Goal: Information Seeking & Learning: Learn about a topic

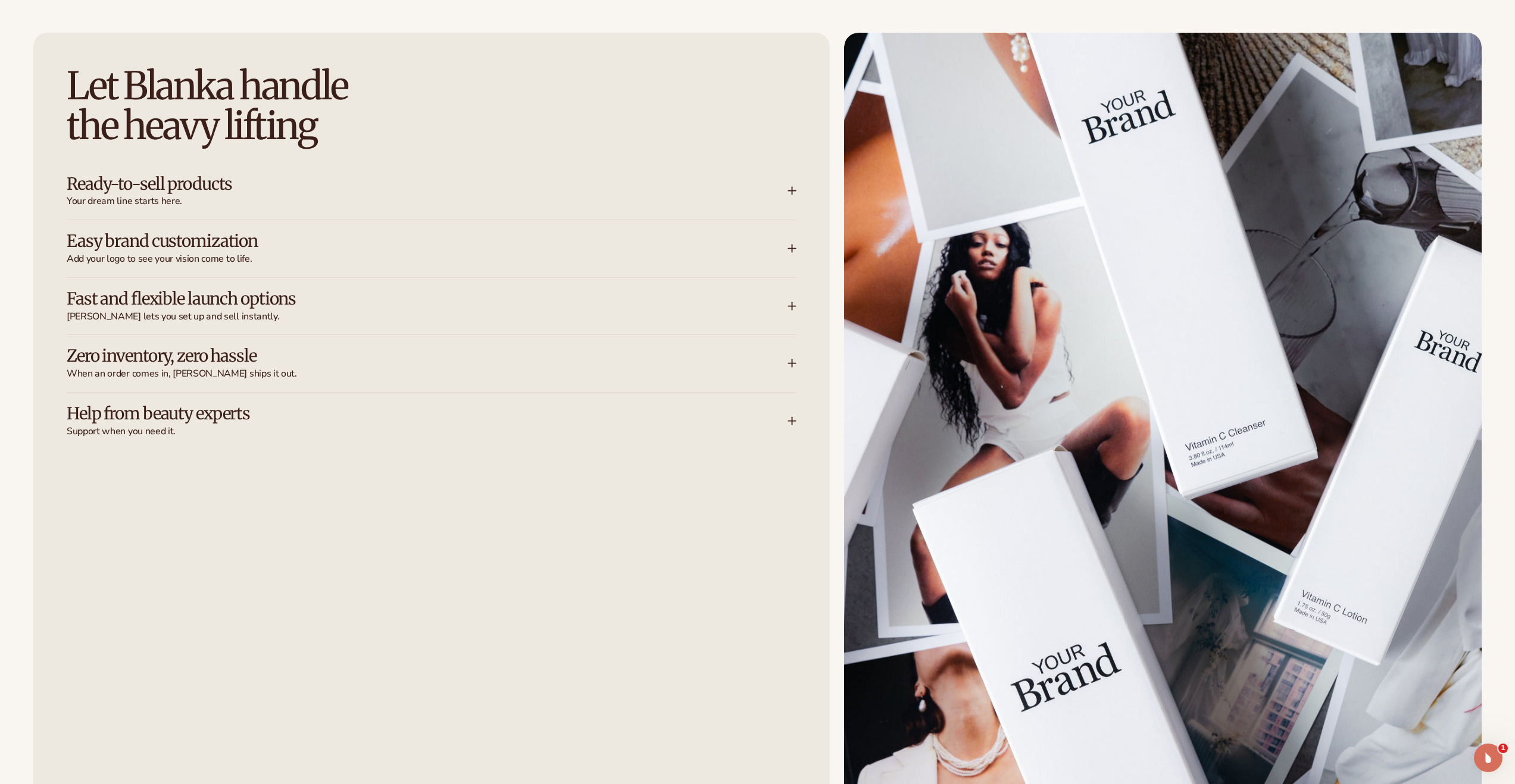
click at [605, 307] on h3 "Fast and flexible launch options" at bounding box center [409, 299] width 685 height 19
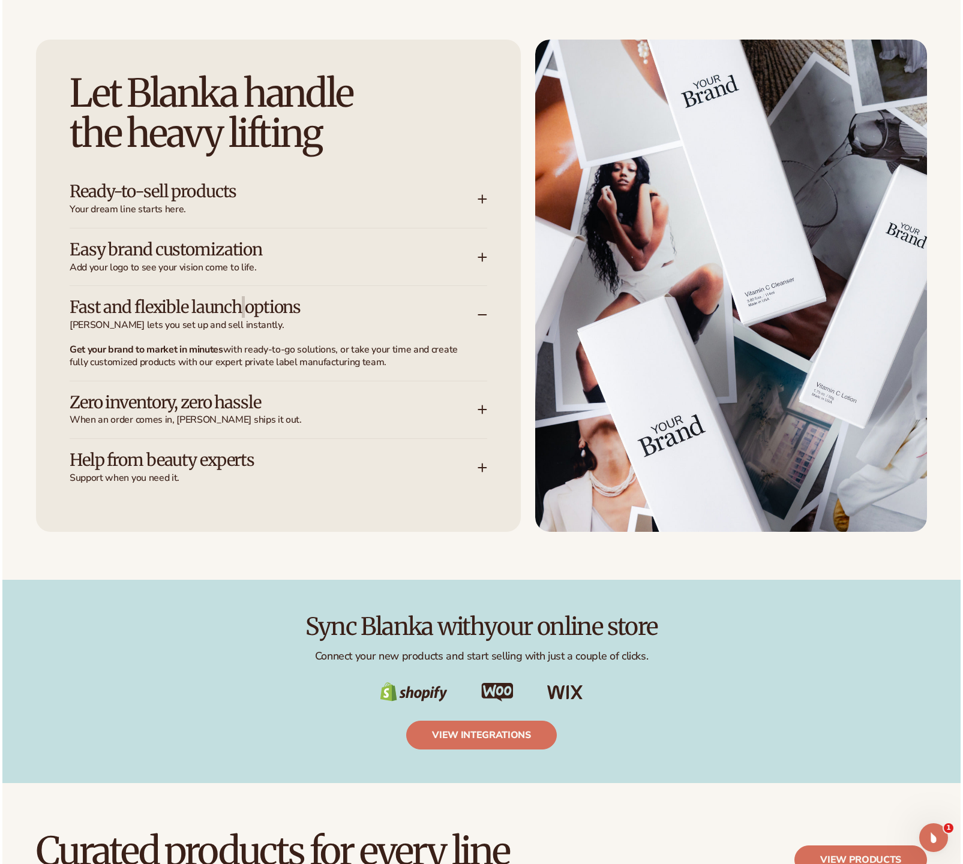
scroll to position [1729, 0]
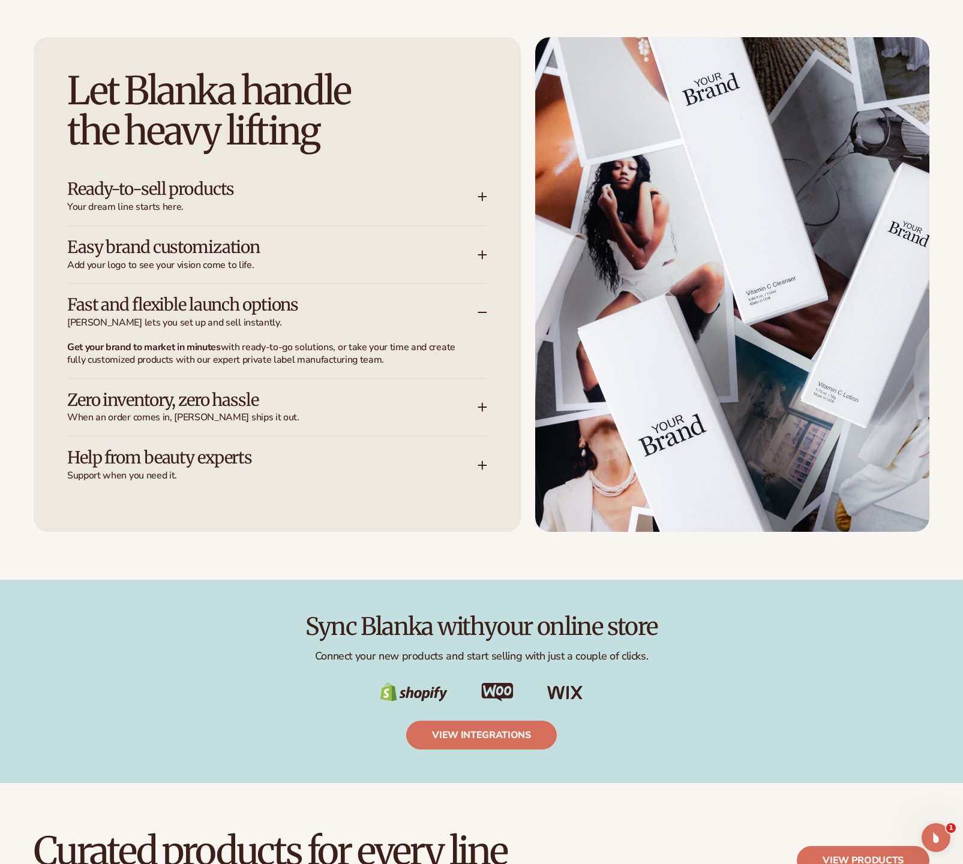
click at [474, 309] on div "Fast and flexible launch options Blanka lets you set up and sell instantly." at bounding box center [272, 313] width 410 height 34
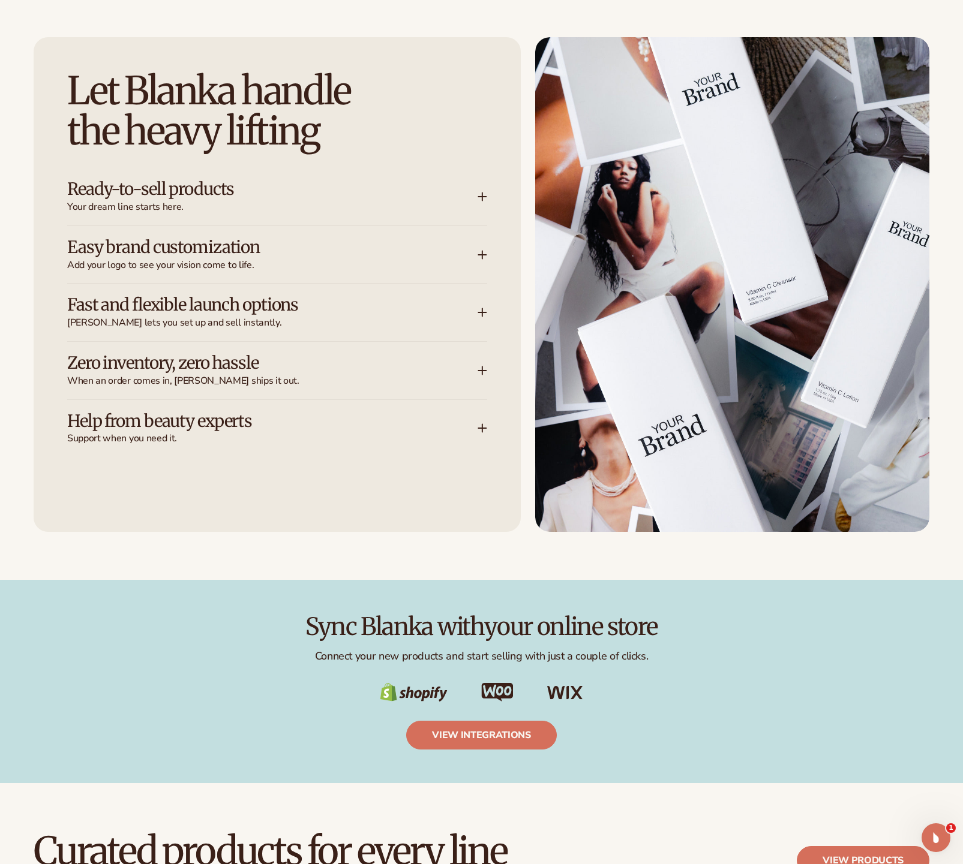
click at [459, 307] on div "Fast and flexible launch options Blanka lets you set up and sell instantly." at bounding box center [272, 313] width 410 height 34
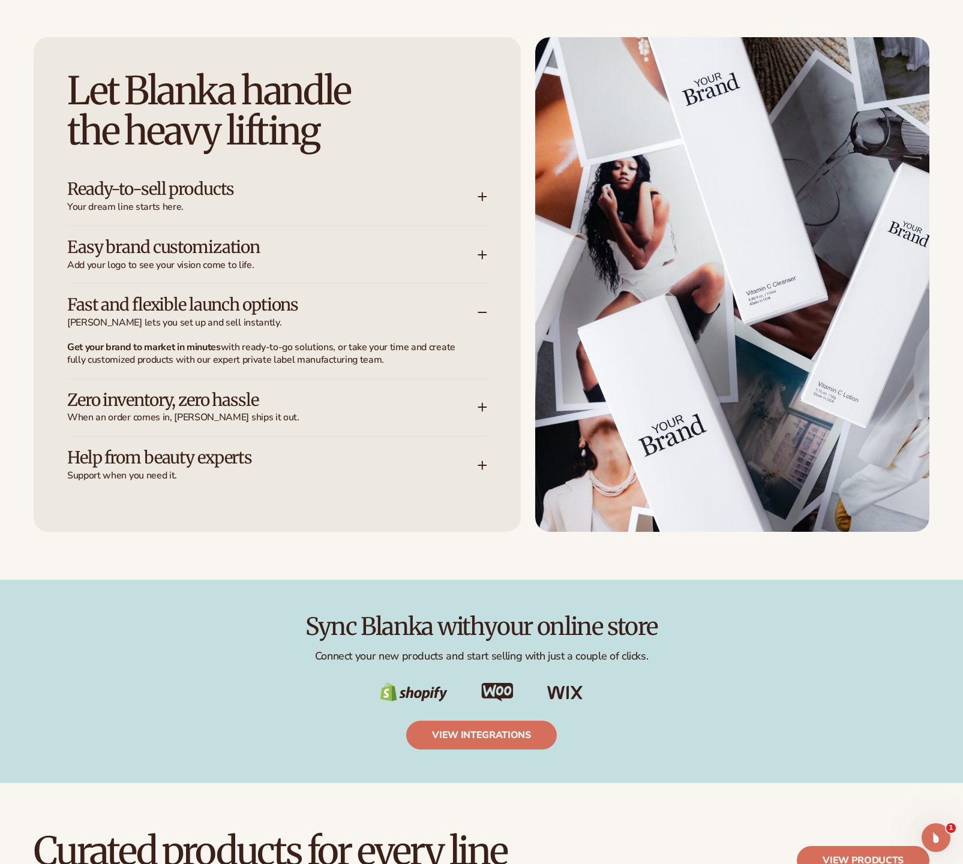
click at [486, 313] on icon at bounding box center [482, 313] width 10 height 10
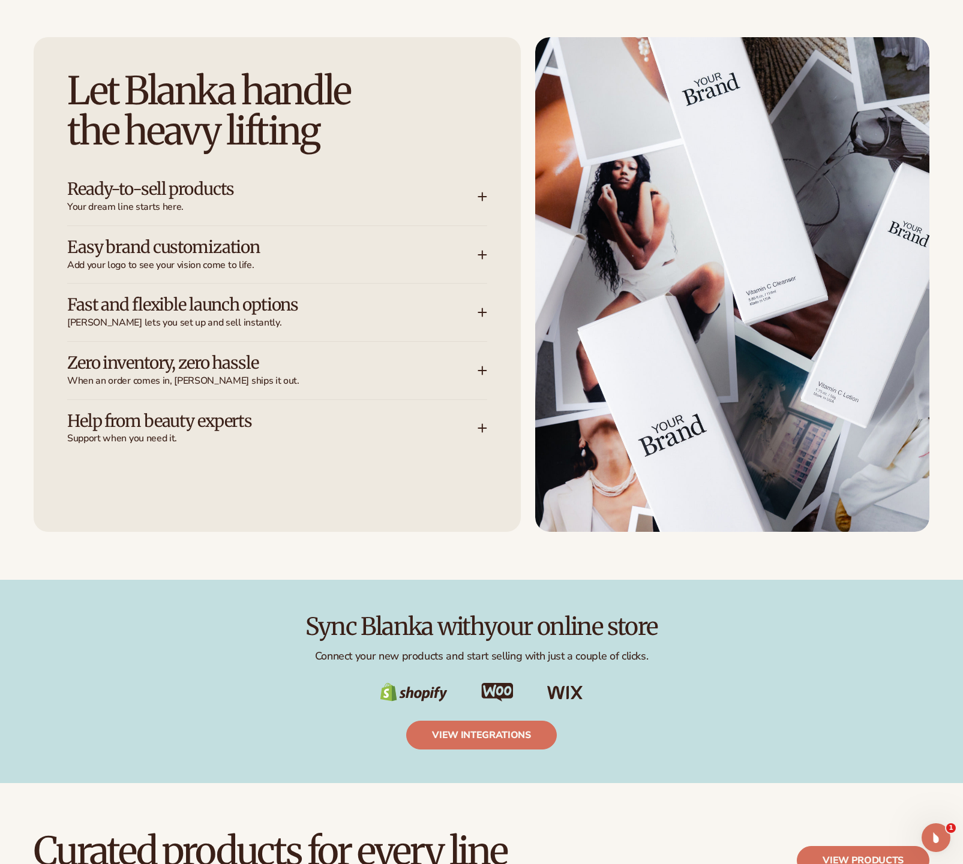
click at [482, 366] on icon at bounding box center [482, 371] width 10 height 10
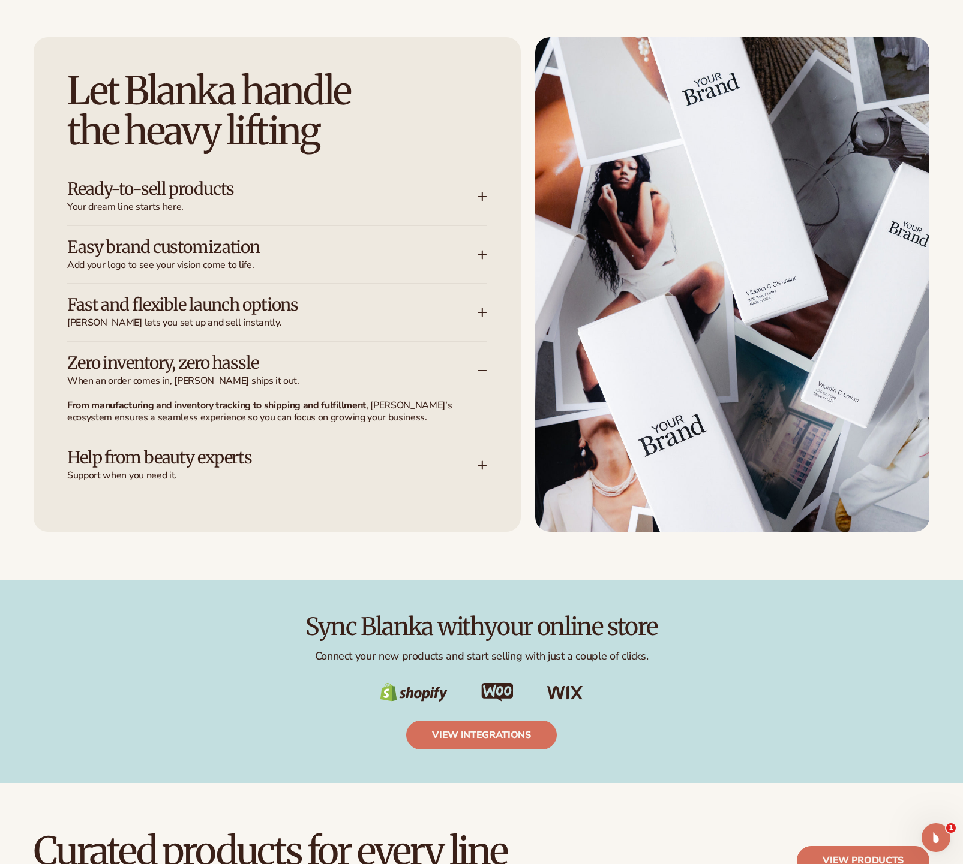
click at [482, 371] on icon at bounding box center [483, 371] width 8 height 0
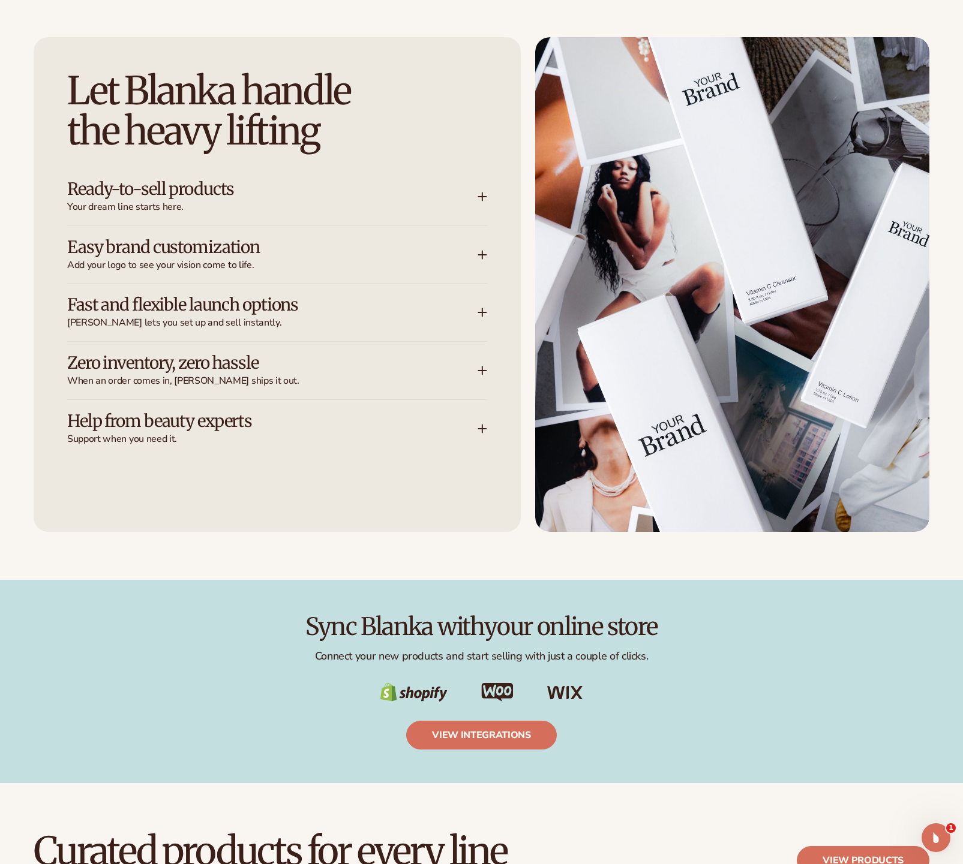
click at [480, 323] on div "Fast and flexible launch options Blanka lets you set up and sell instantly." at bounding box center [277, 313] width 420 height 58
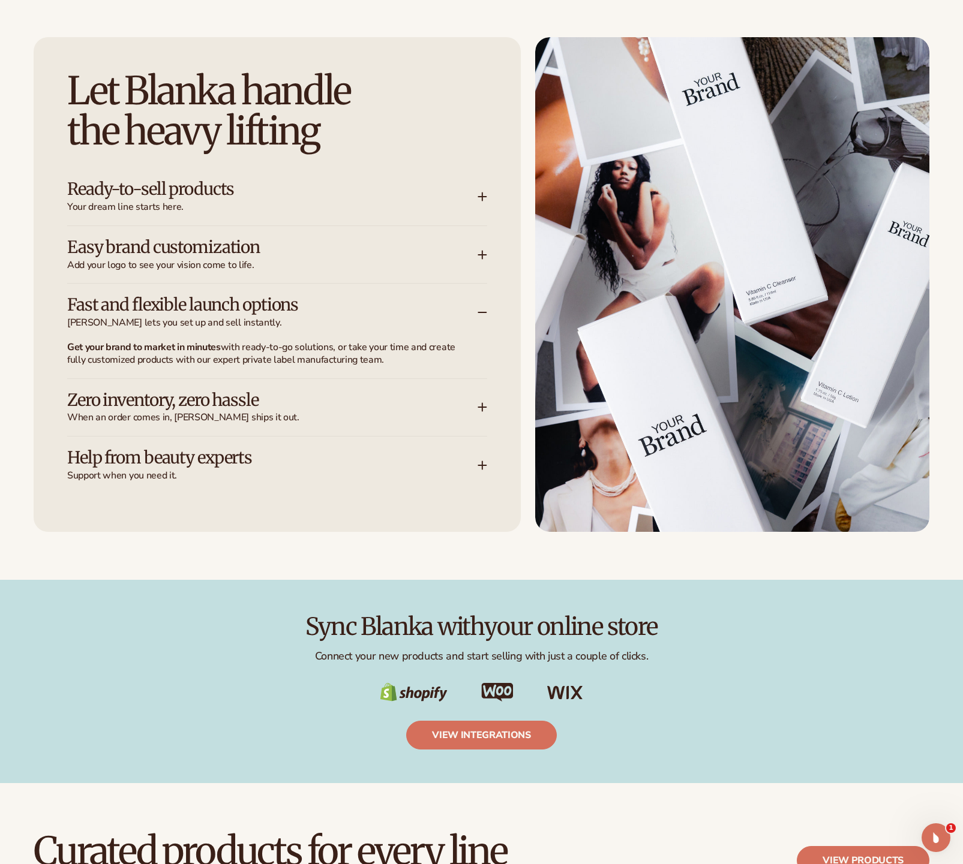
click at [480, 321] on div "Fast and flexible launch options Blanka lets you set up and sell instantly." at bounding box center [277, 313] width 420 height 58
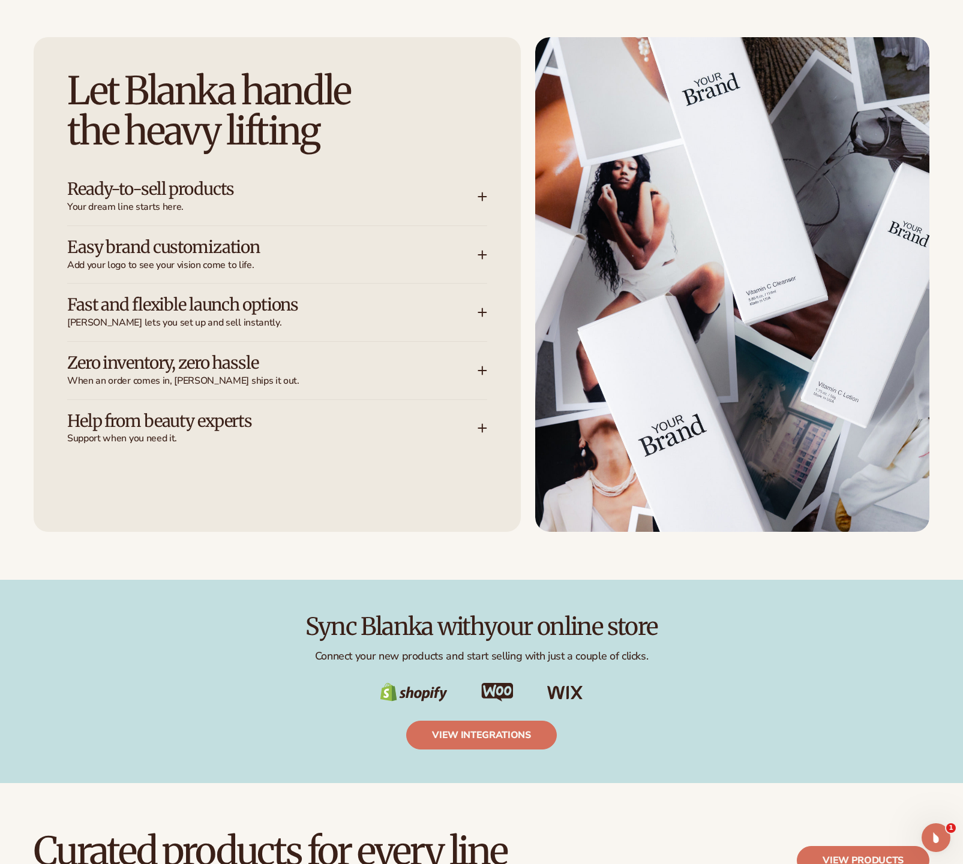
click at [480, 321] on div "Fast and flexible launch options Blanka lets you set up and sell instantly." at bounding box center [277, 313] width 420 height 58
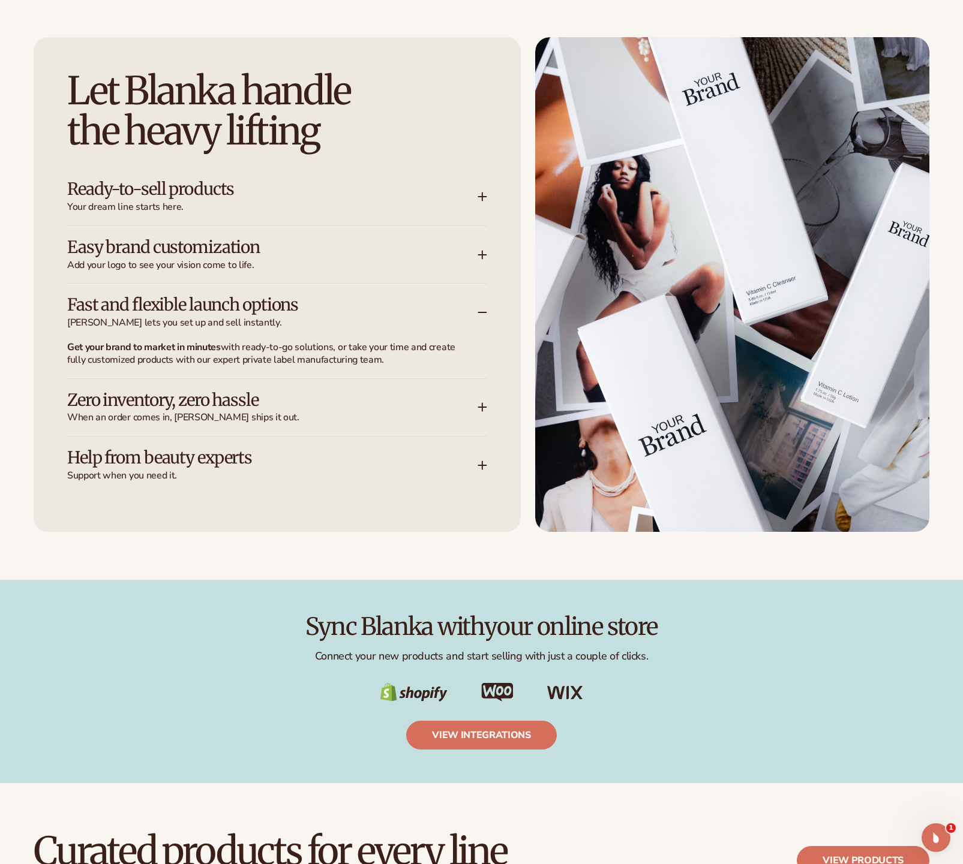
click at [480, 321] on div "Fast and flexible launch options Blanka lets you set up and sell instantly." at bounding box center [277, 313] width 420 height 58
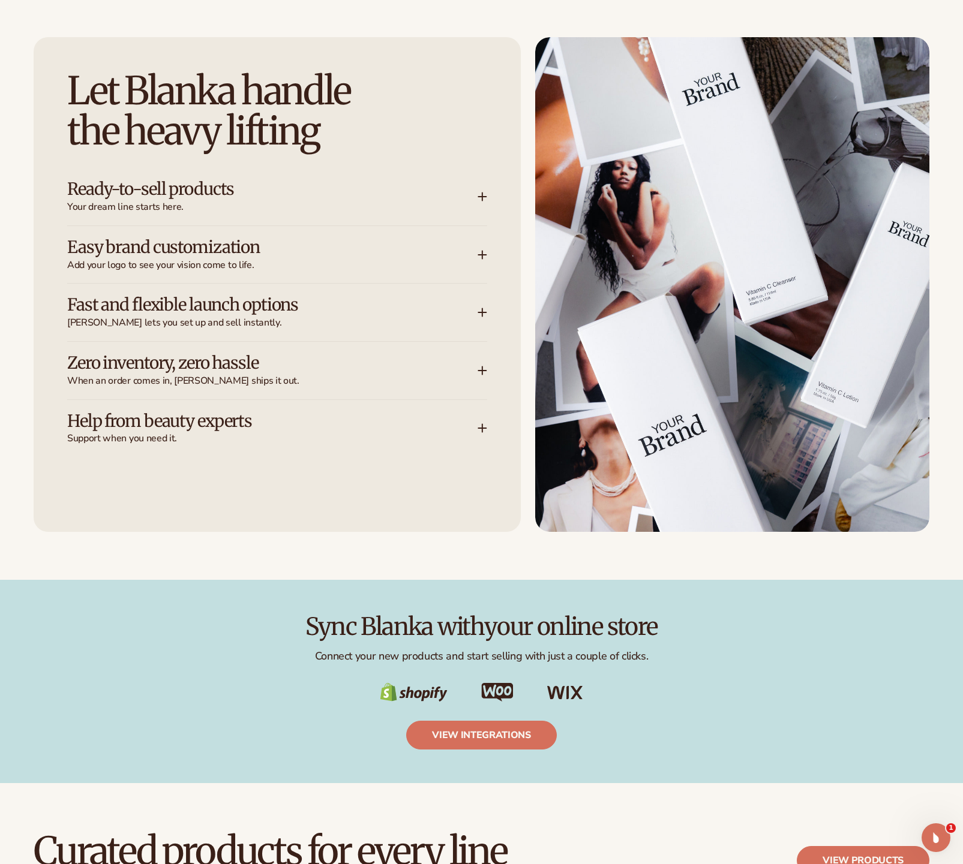
click at [486, 252] on icon at bounding box center [482, 255] width 10 height 10
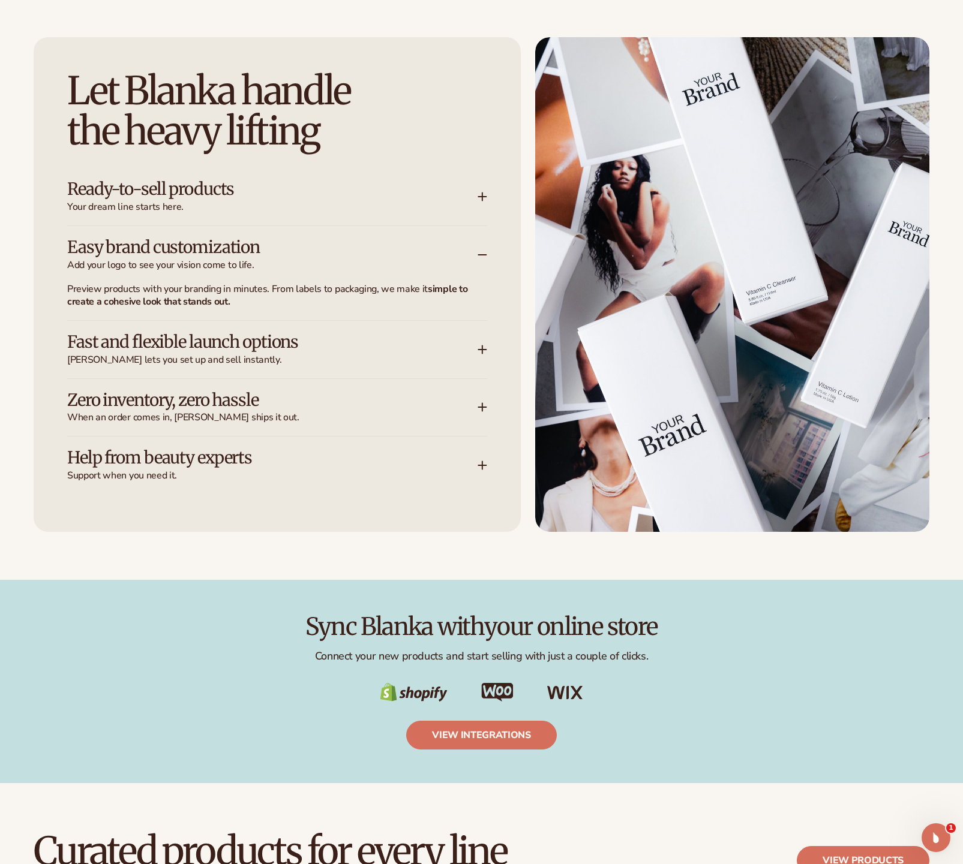
click at [486, 252] on icon at bounding box center [482, 255] width 10 height 10
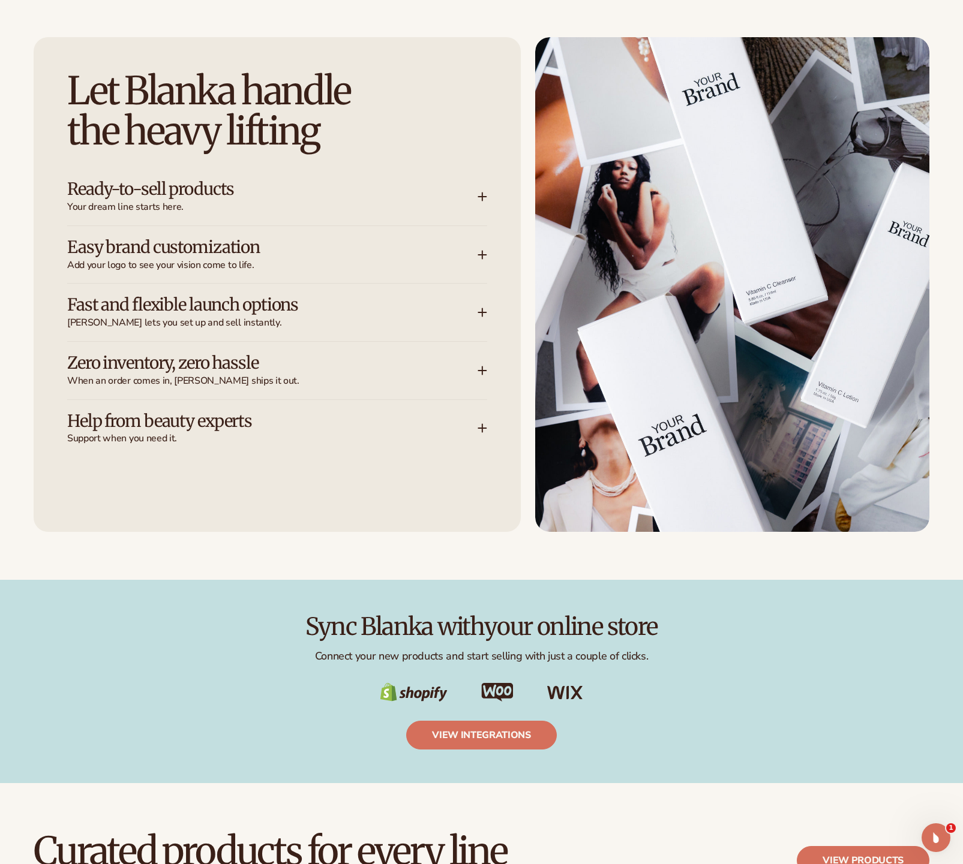
click at [487, 209] on div "Let Blanka handle the heavy lifting Ready-to-sell products Your dream line star…" at bounding box center [277, 284] width 487 height 495
click at [483, 203] on div "Ready-to-sell products Your dream line starts here." at bounding box center [277, 197] width 420 height 58
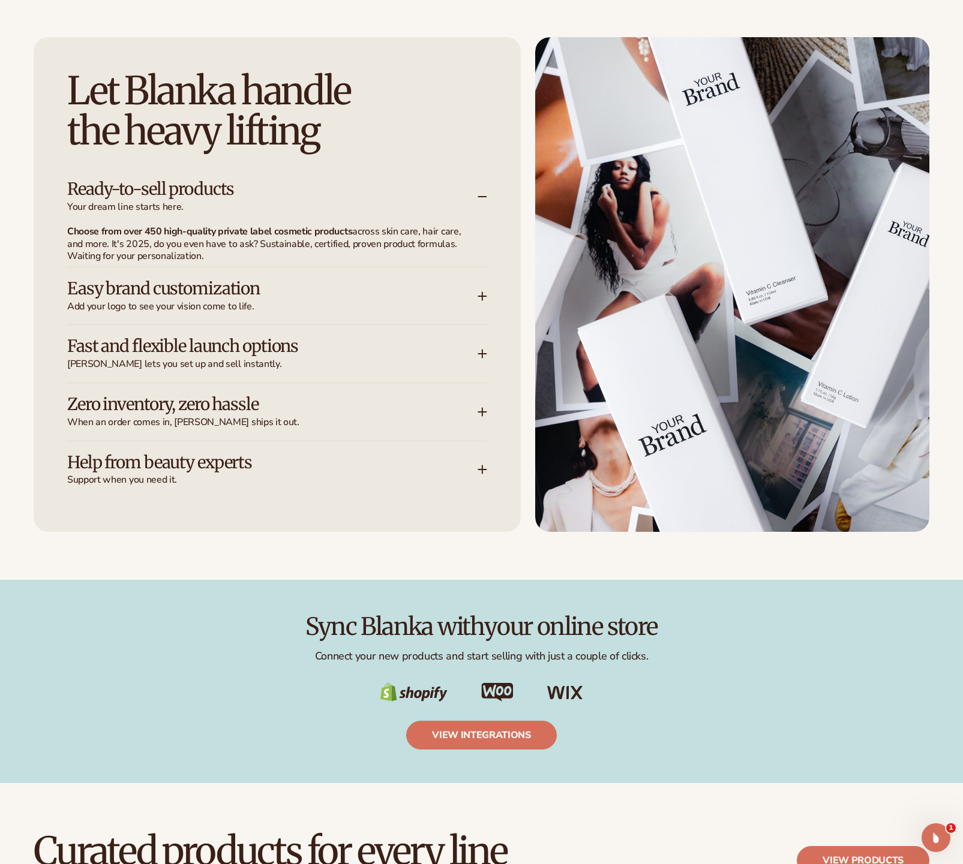
click at [484, 201] on div "Ready-to-sell products Your dream line starts here." at bounding box center [277, 197] width 420 height 58
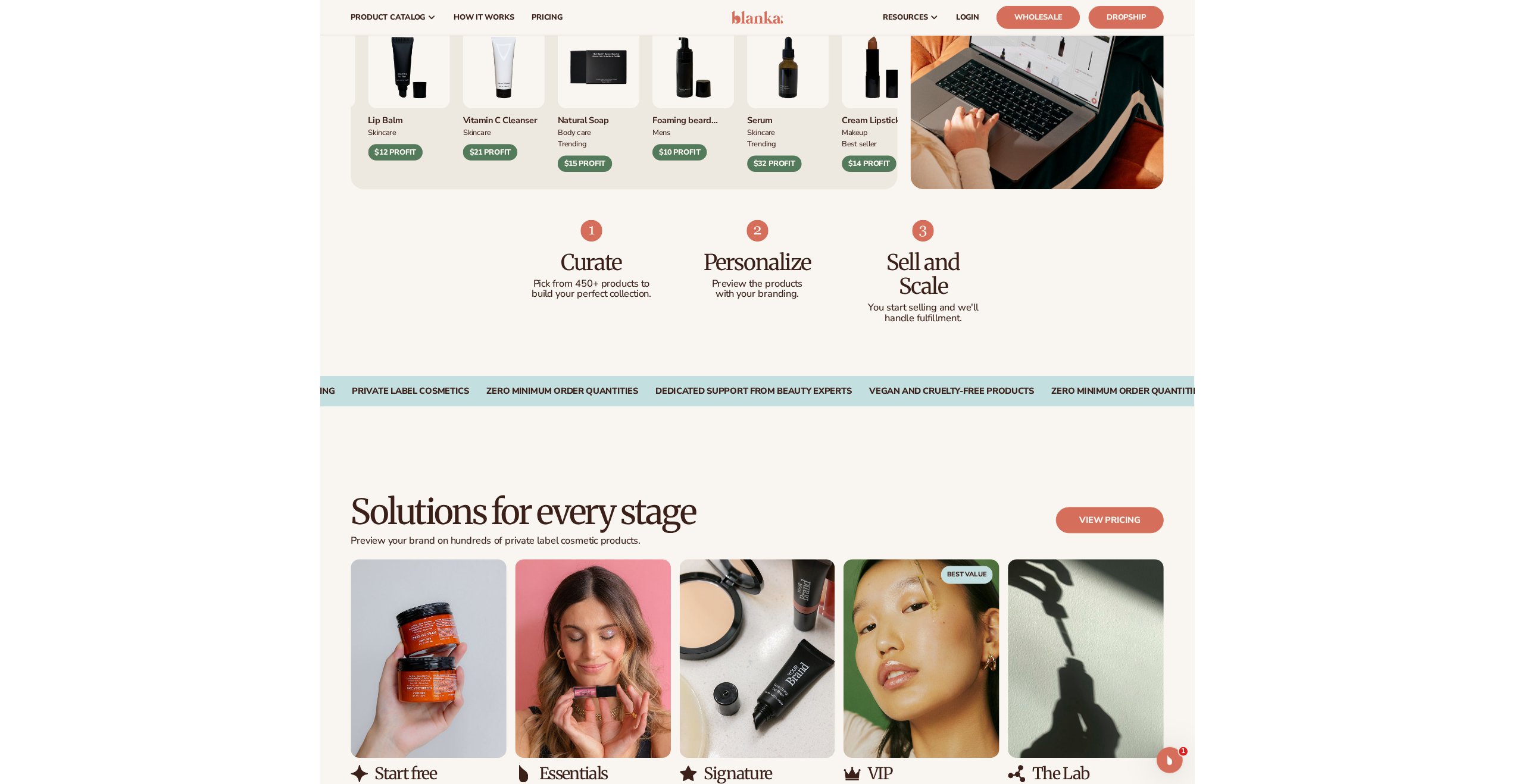
scroll to position [894, 0]
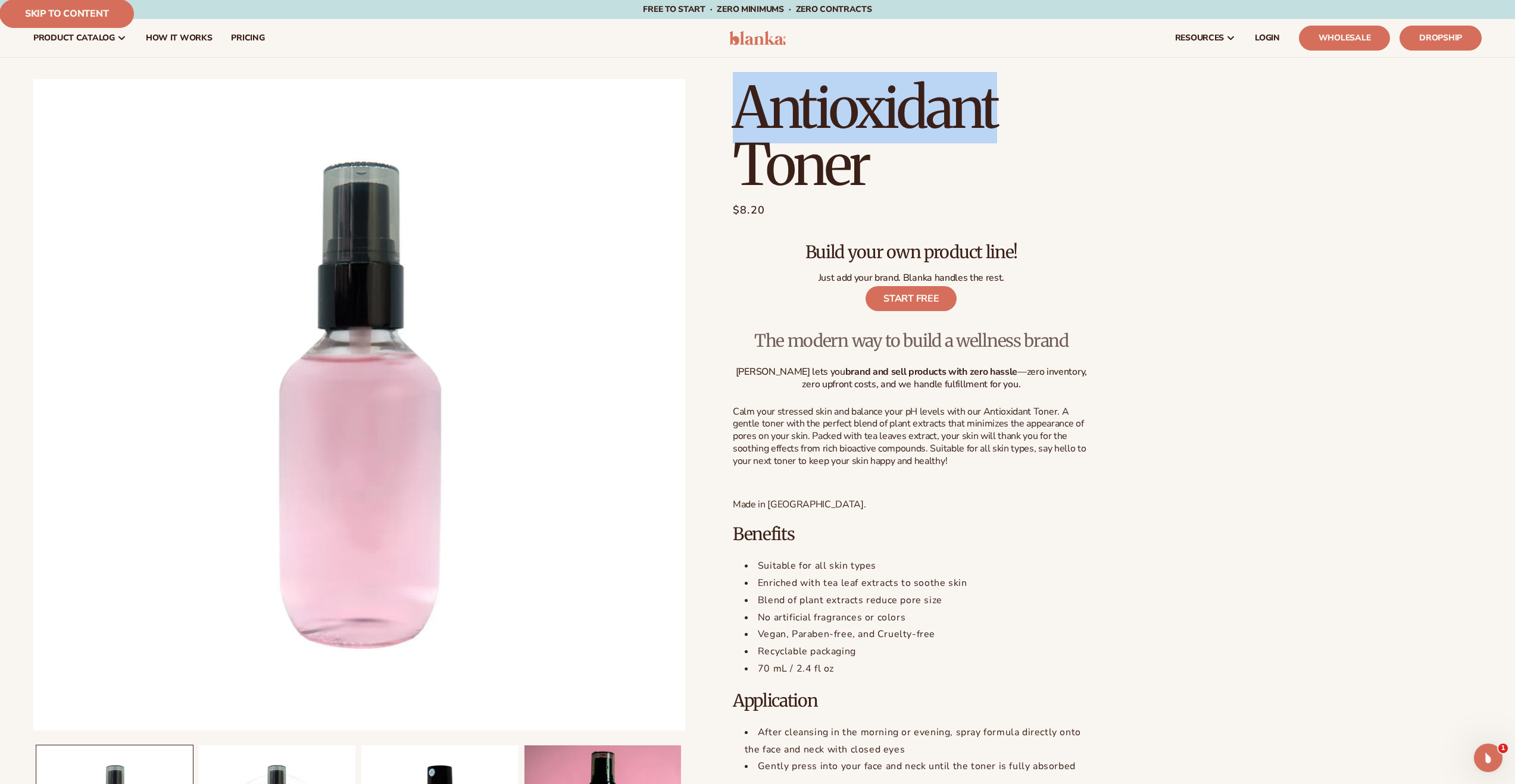
click at [107, 10] on link "Skip to content" at bounding box center [67, 13] width 135 height 29
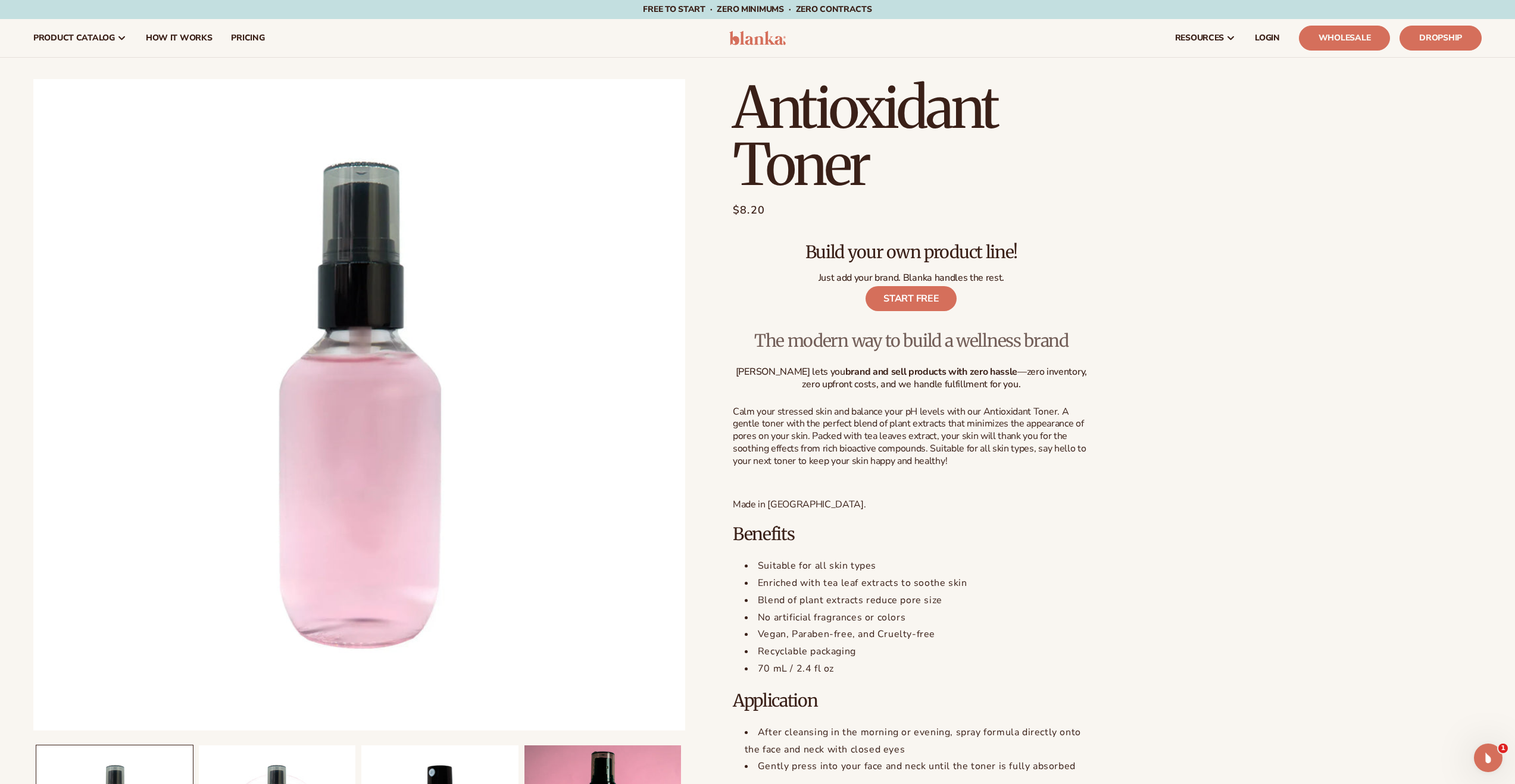
click at [956, 267] on section "Antioxidant Toner Antioxidant Toner Regular price $8.20 Sale price $8.20 Regula…" at bounding box center [911, 500] width 357 height 843
click at [1116, 201] on div "Antioxidant Toner Antioxidant Toner Regular price $8.20 Sale price $8.20 Regula…" at bounding box center [1083, 500] width 796 height 843
click at [1254, 341] on div "Antioxidant Toner Antioxidant Toner Regular price $8.20 Sale price $8.20 Regula…" at bounding box center [1083, 500] width 796 height 843
drag, startPoint x: 1220, startPoint y: 285, endPoint x: 1195, endPoint y: 268, distance: 30.2
click at [1220, 284] on div "Antioxidant Toner Antioxidant Toner Regular price $8.20 Sale price $8.20 Regula…" at bounding box center [1083, 500] width 796 height 843
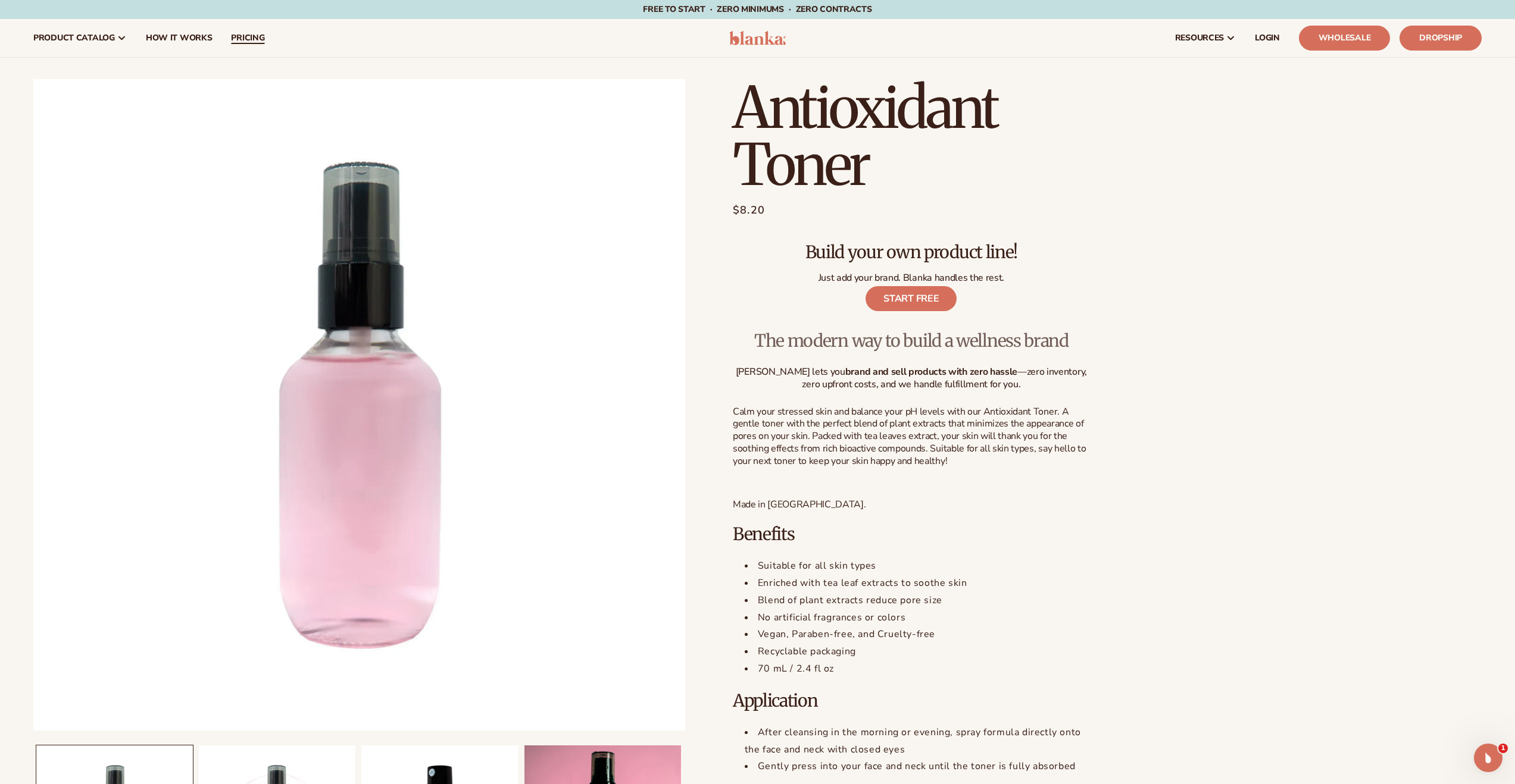
click at [247, 41] on span "pricing" at bounding box center [248, 39] width 34 height 10
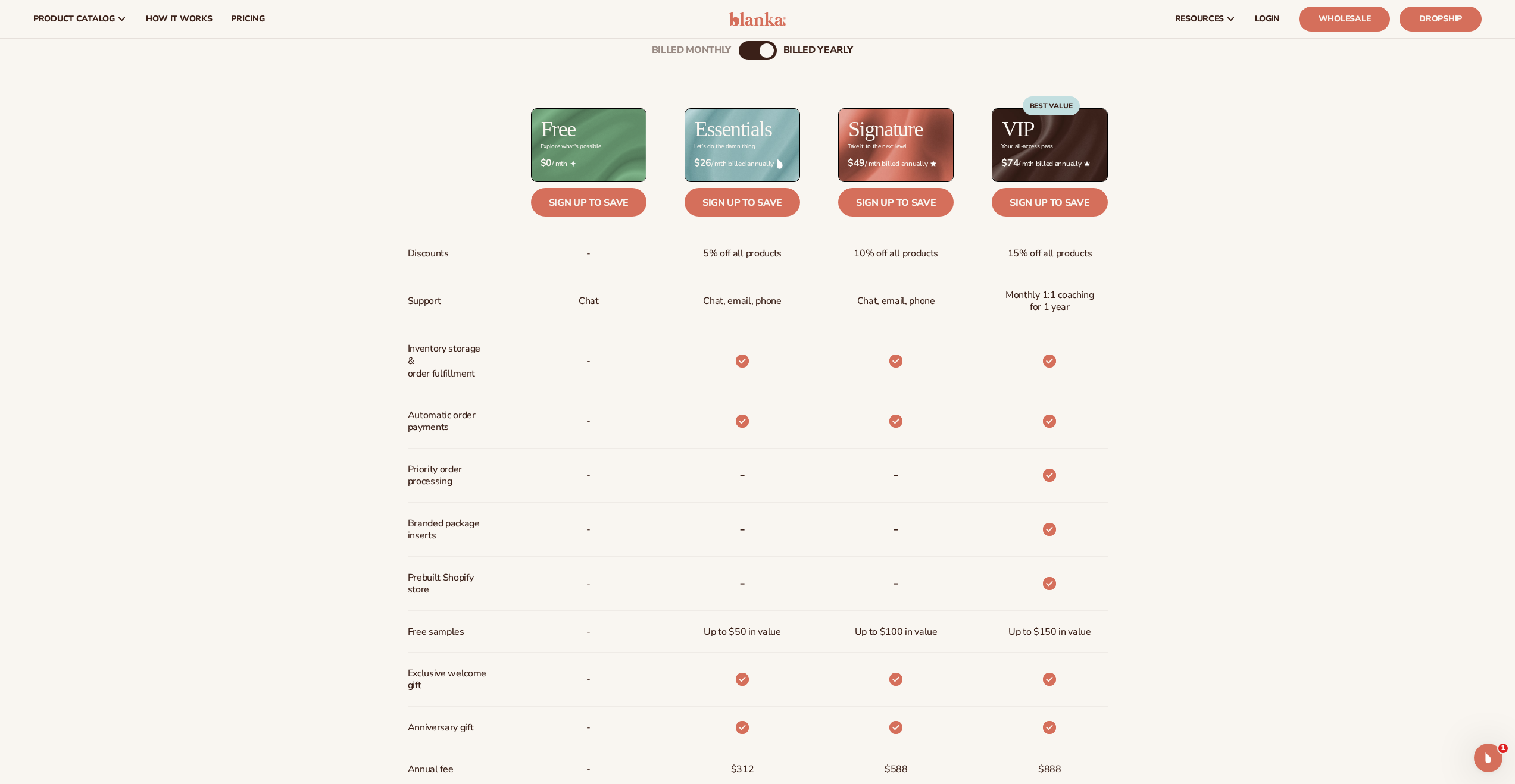
scroll to position [655, 0]
click at [758, 48] on div "Billed Monthly billed Yearly" at bounding box center [758, 50] width 38 height 19
click at [763, 52] on div "billed Yearly" at bounding box center [766, 51] width 14 height 14
click at [750, 49] on div "Billed Monthly" at bounding box center [746, 51] width 14 height 14
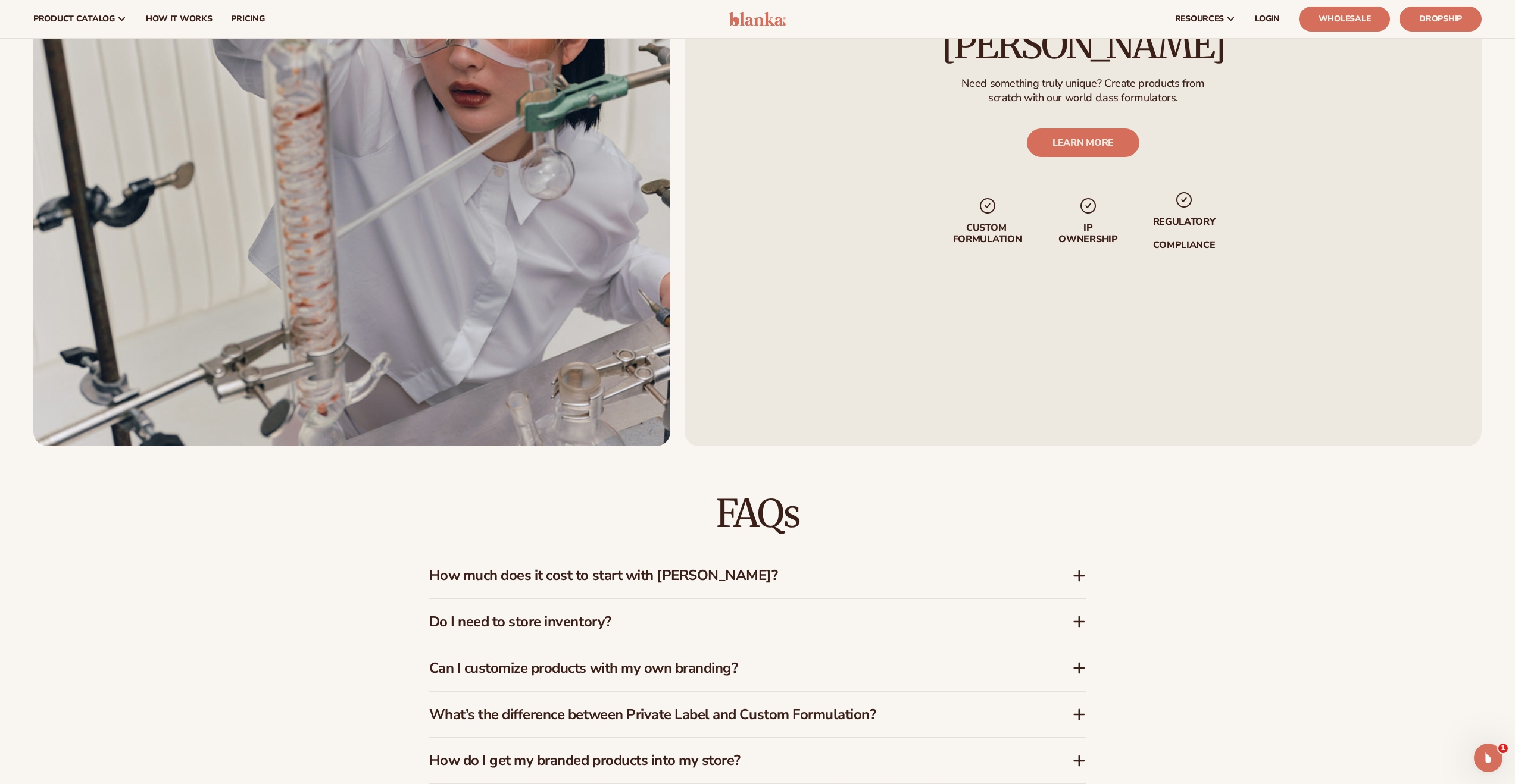
scroll to position [0, 0]
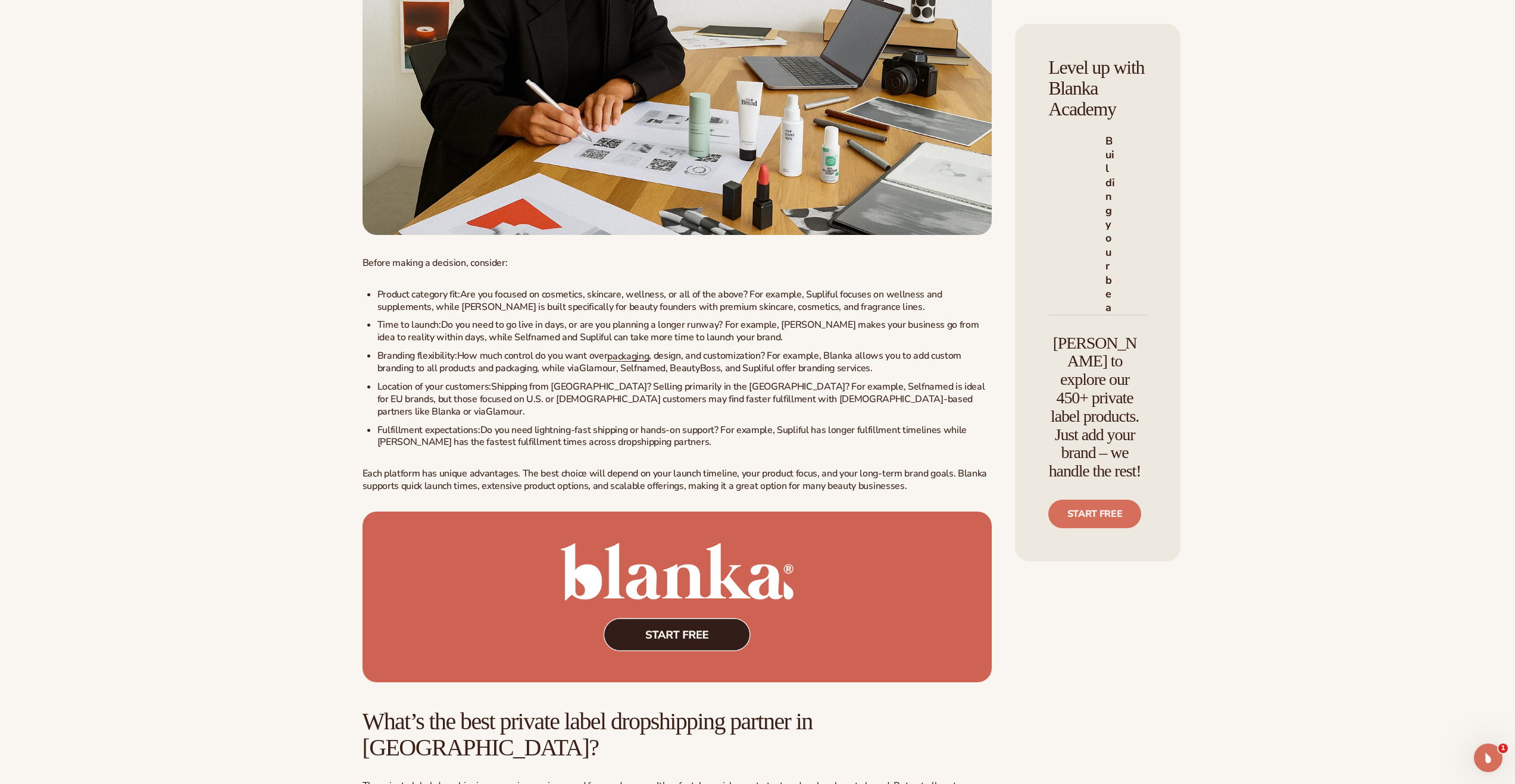
scroll to position [3754, 0]
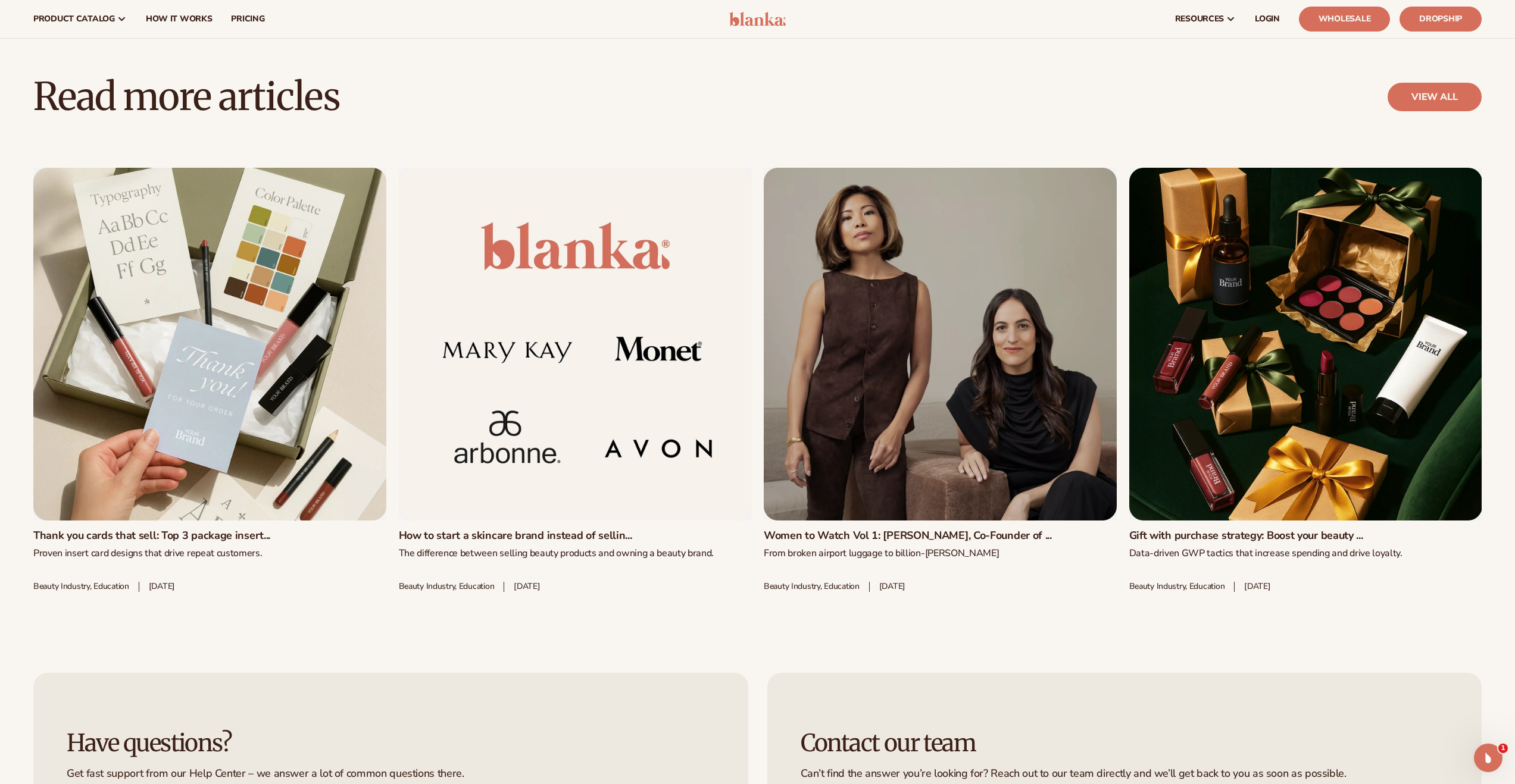
scroll to position [4250, 0]
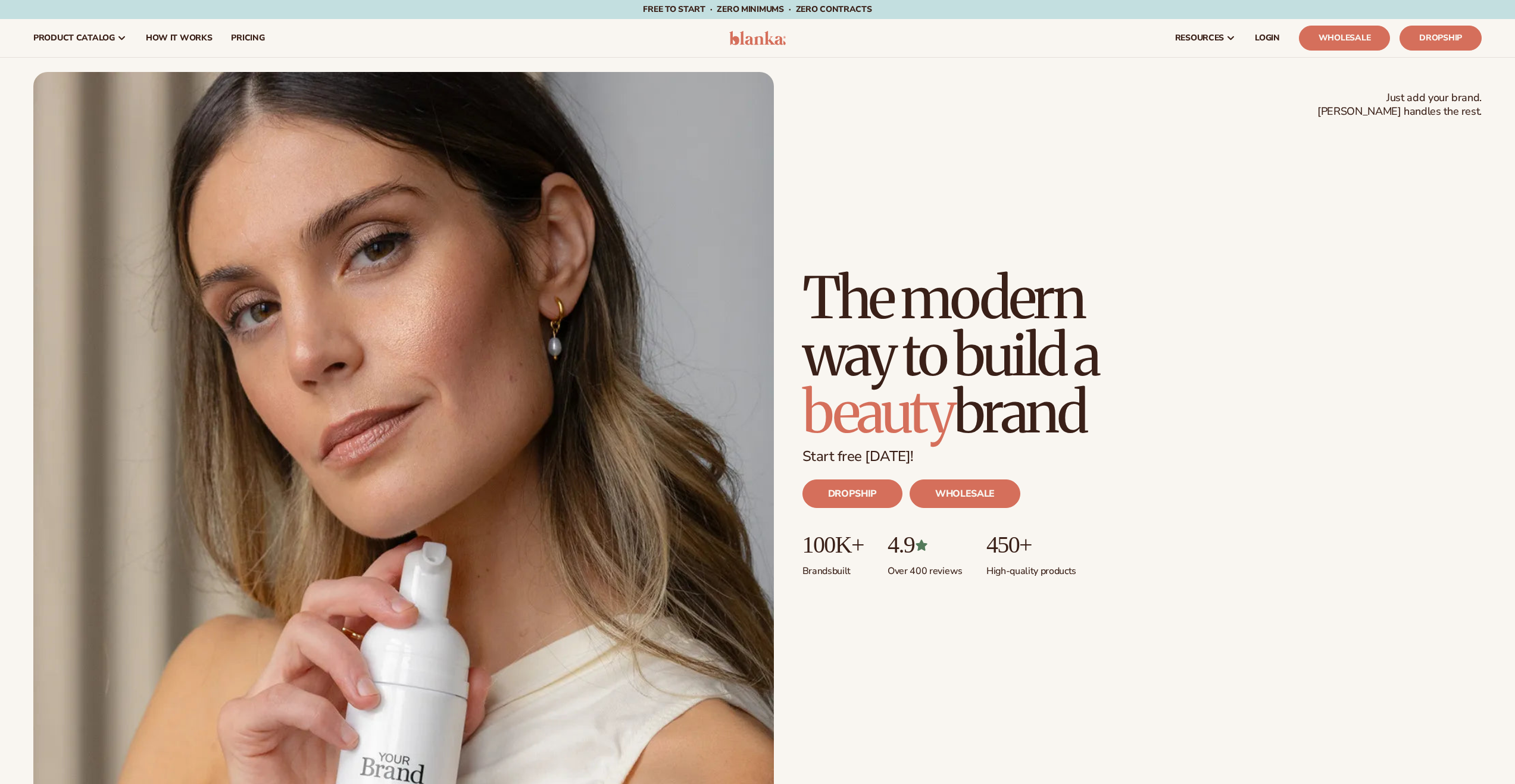
click at [1237, 179] on div "Just add your brand. Blanka handles the rest. beauty,[MEDICAL_DATA],wellness,ma…" at bounding box center [758, 438] width 1448 height 730
